Goal: Information Seeking & Learning: Learn about a topic

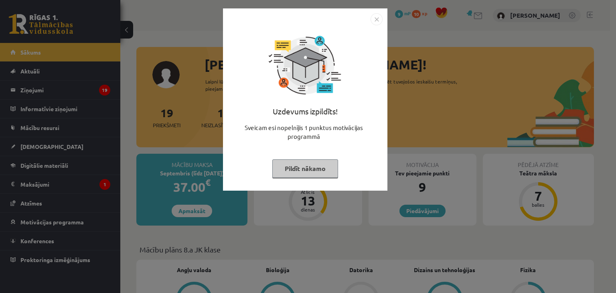
click at [379, 18] on img "Close" at bounding box center [377, 19] width 12 height 12
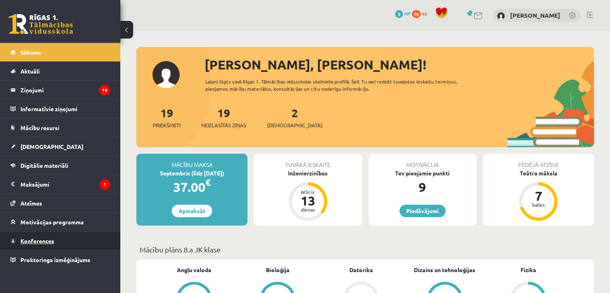
click at [50, 241] on span "Konferences" at bounding box center [37, 240] width 34 height 7
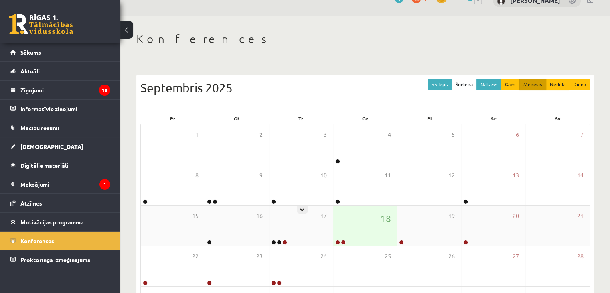
scroll to position [40, 0]
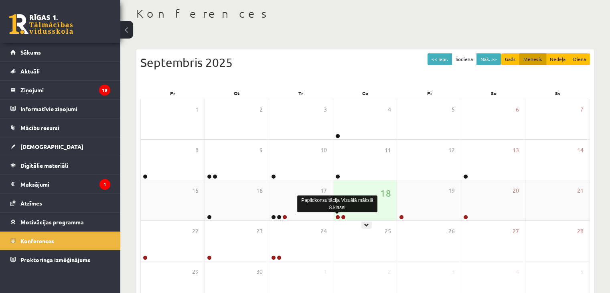
click at [337, 217] on link at bounding box center [337, 217] width 5 height 5
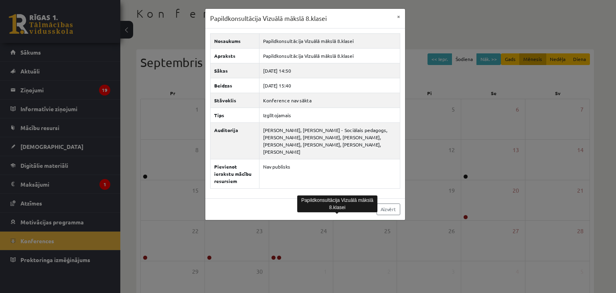
click at [164, 119] on div "Papildkonsultācija Vizuālā mākslā 8.klasei × Nosaukums Papildkonsultācija Vizuā…" at bounding box center [308, 146] width 616 height 293
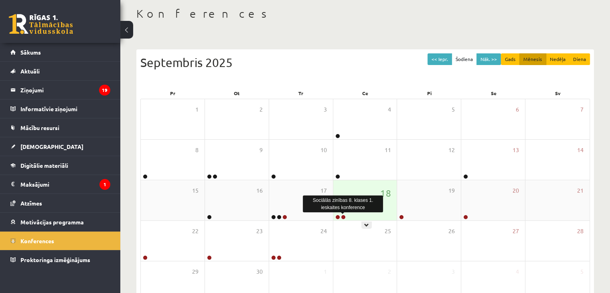
click at [345, 215] on link at bounding box center [343, 217] width 5 height 5
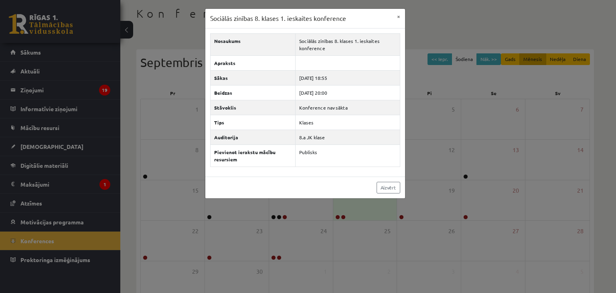
click at [181, 119] on div "Sociālās zinības 8. klases 1. ieskaites konference × Nosaukums Sociālās zinības…" at bounding box center [308, 146] width 616 height 293
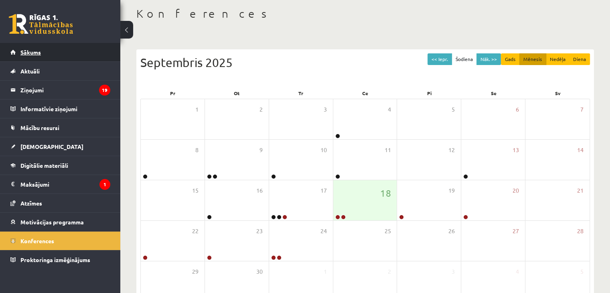
click at [65, 52] on link "Sākums" at bounding box center [60, 52] width 100 height 18
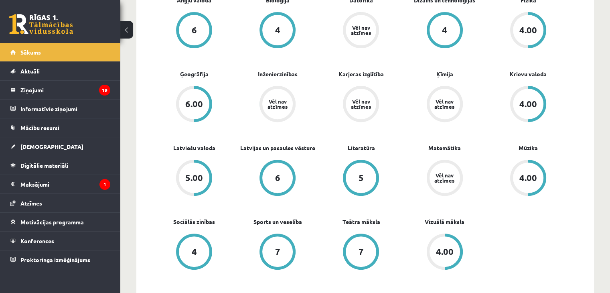
scroll to position [201, 0]
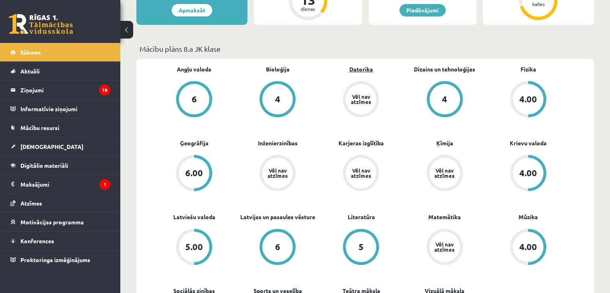
click at [368, 71] on link "Datorika" at bounding box center [361, 69] width 24 height 8
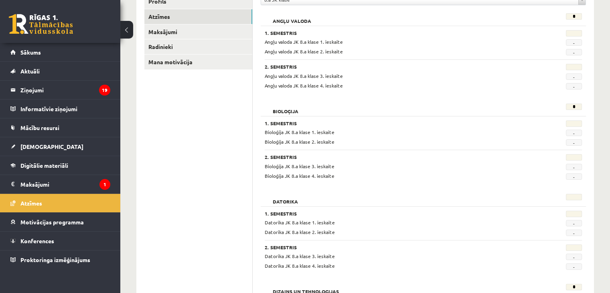
scroll to position [120, 0]
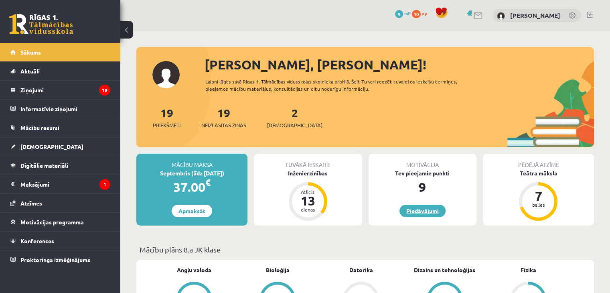
click at [423, 212] on link "Piedāvājumi" at bounding box center [423, 211] width 46 height 12
click at [319, 171] on div "Inženierzinības" at bounding box center [308, 173] width 108 height 8
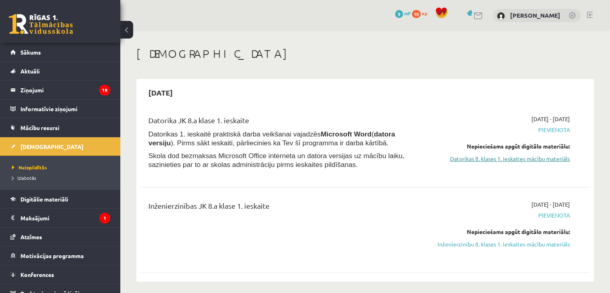
click at [554, 160] on link "Datorikas 8. klases 1. ieskaites mācību materiāls" at bounding box center [504, 158] width 132 height 8
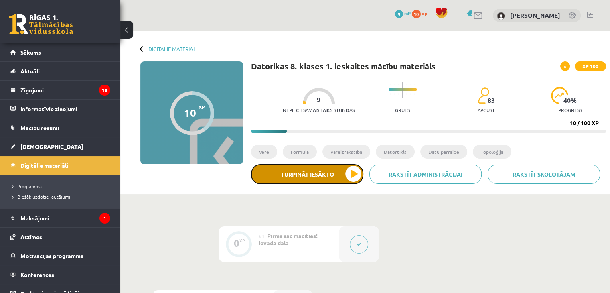
click at [301, 180] on button "Turpināt iesākto" at bounding box center [307, 174] width 112 height 20
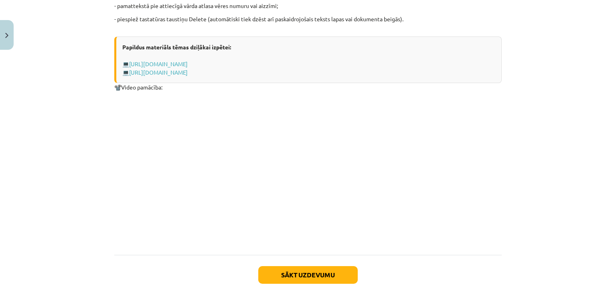
scroll to position [1087, 0]
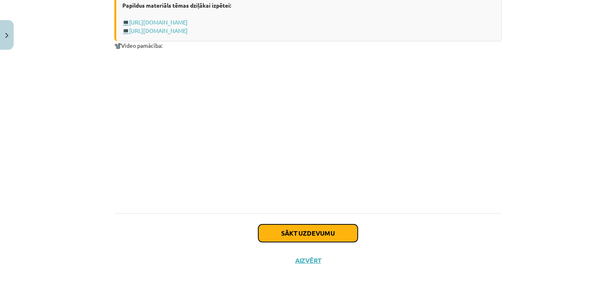
click at [322, 233] on button "Sākt uzdevumu" at bounding box center [308, 233] width 100 height 18
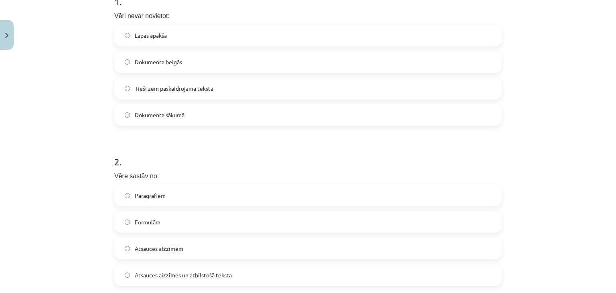
scroll to position [301, 0]
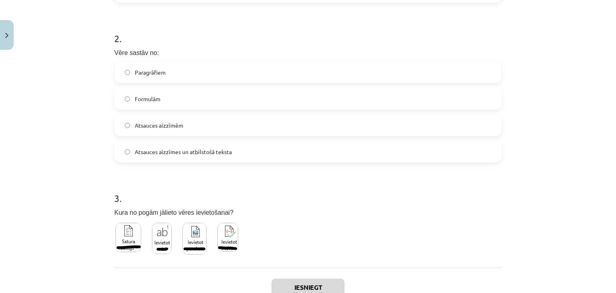
click at [179, 148] on span "Atsauces aizzīmes un atbilstošā teksta" at bounding box center [183, 152] width 97 height 8
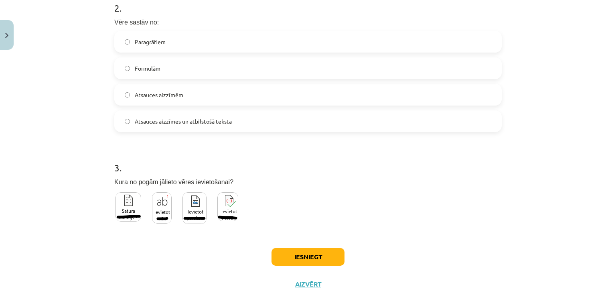
scroll to position [356, 0]
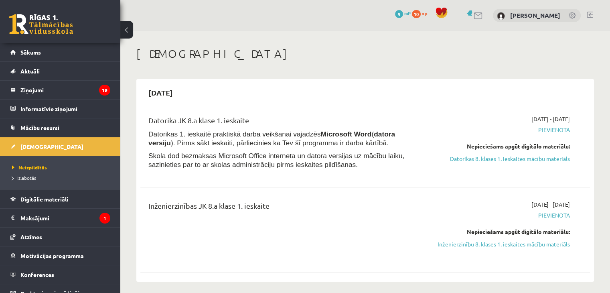
drag, startPoint x: 525, startPoint y: 160, endPoint x: 348, endPoint y: 45, distance: 210.4
click at [525, 160] on link "Datorikas 8. klases 1. ieskaites mācību materiāls" at bounding box center [504, 158] width 132 height 8
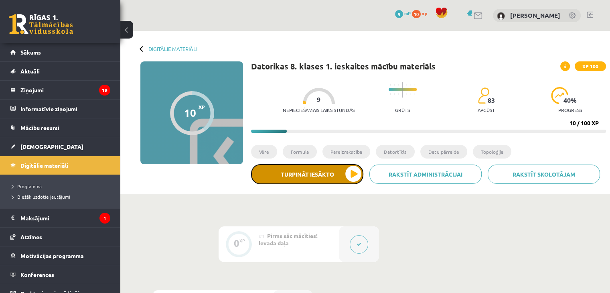
click at [315, 172] on button "Turpināt iesākto" at bounding box center [307, 174] width 112 height 20
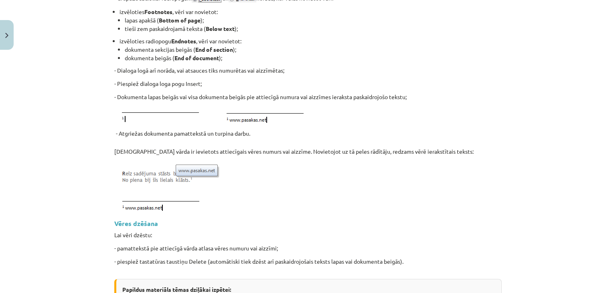
scroll to position [722, 0]
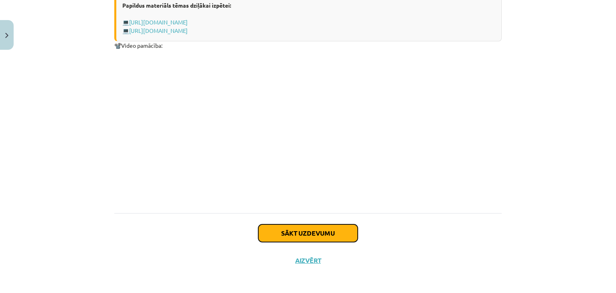
click at [310, 235] on button "Sākt uzdevumu" at bounding box center [308, 233] width 100 height 18
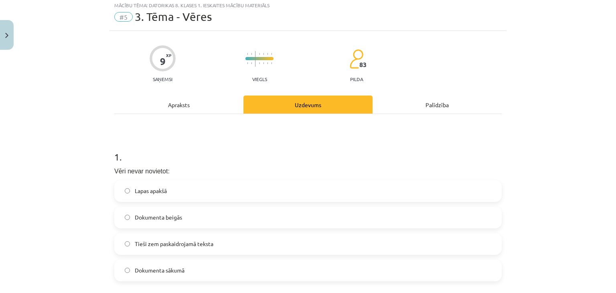
scroll to position [20, 0]
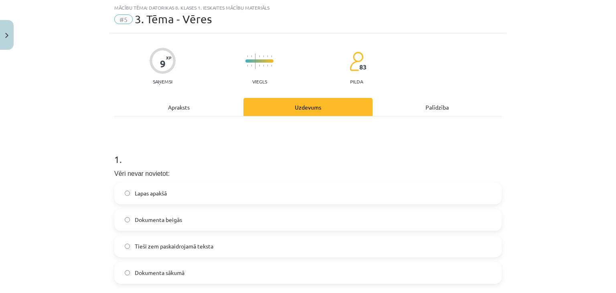
click at [181, 273] on span "Dokumenta sākumā" at bounding box center [160, 272] width 50 height 8
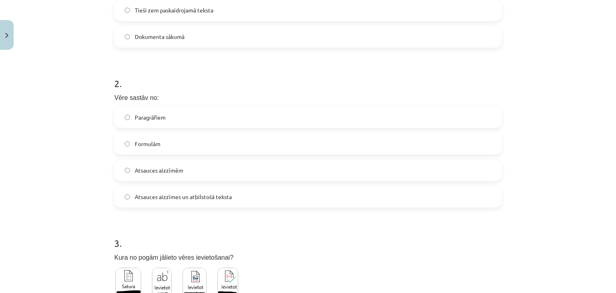
scroll to position [261, 0]
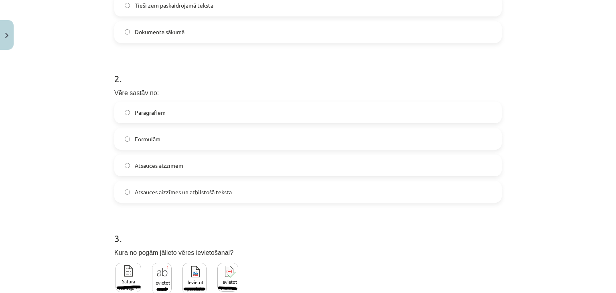
click at [178, 189] on span "Atsauces aizzīmes un atbilstošā teksta" at bounding box center [183, 192] width 97 height 8
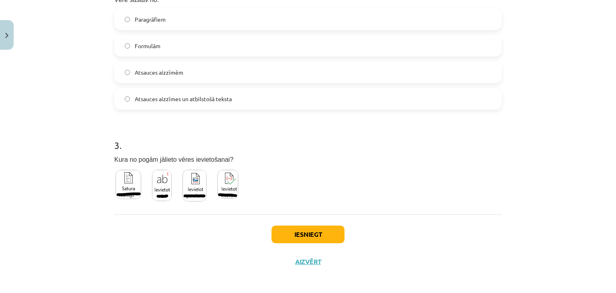
scroll to position [356, 0]
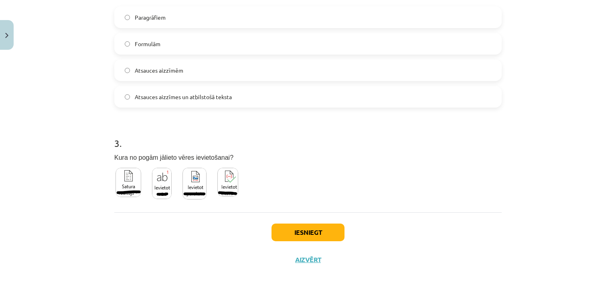
click at [189, 189] on img at bounding box center [195, 184] width 24 height 32
click at [223, 188] on img at bounding box center [227, 182] width 21 height 29
click at [278, 232] on button "Iesniegt" at bounding box center [308, 232] width 73 height 18
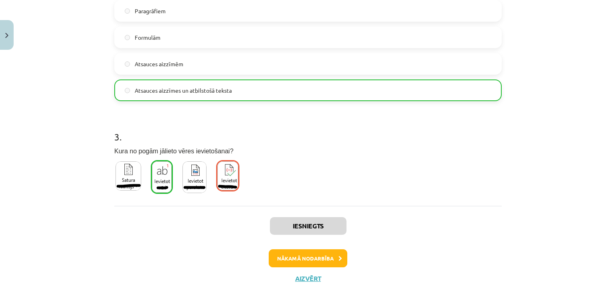
scroll to position [381, 0]
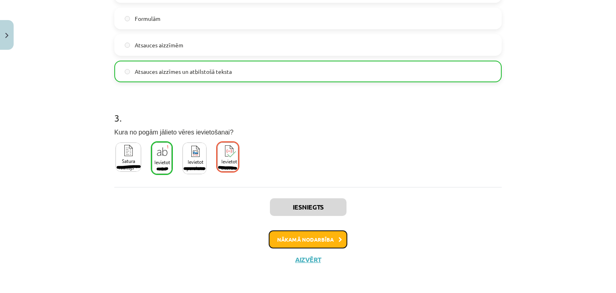
click at [307, 244] on button "Nākamā nodarbība" at bounding box center [308, 239] width 79 height 18
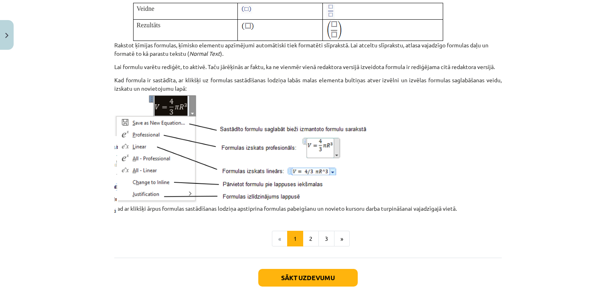
scroll to position [1034, 0]
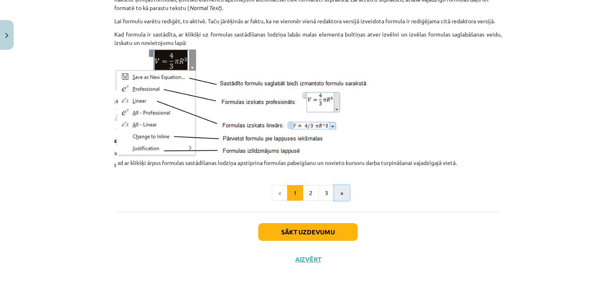
click at [337, 194] on button "»" at bounding box center [342, 193] width 16 height 16
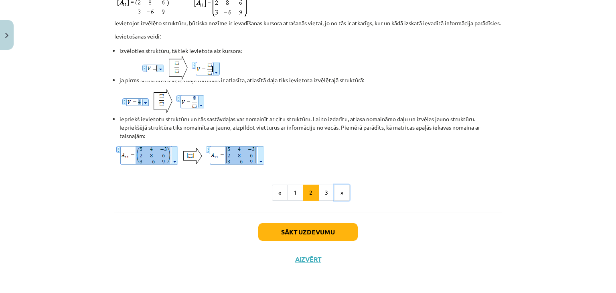
scroll to position [686, 0]
